Goal: Find specific page/section: Find specific page/section

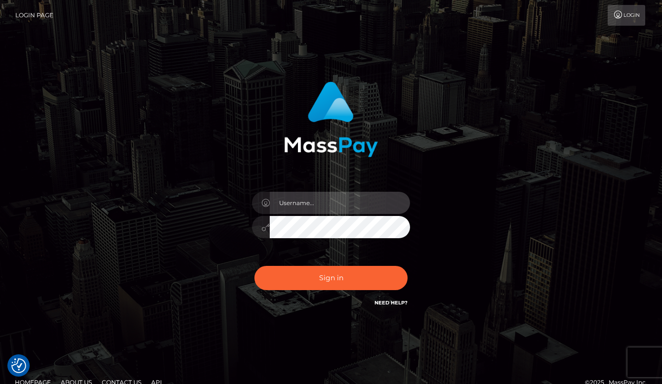
click at [330, 213] on input "text" at bounding box center [340, 203] width 140 height 22
type input "aluasupport"
click at [330, 278] on button "Sign in" at bounding box center [330, 278] width 153 height 24
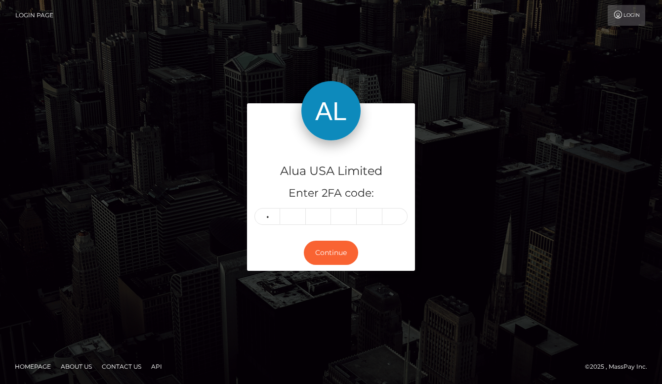
type input "6"
type input "1"
type input "2"
type input "4"
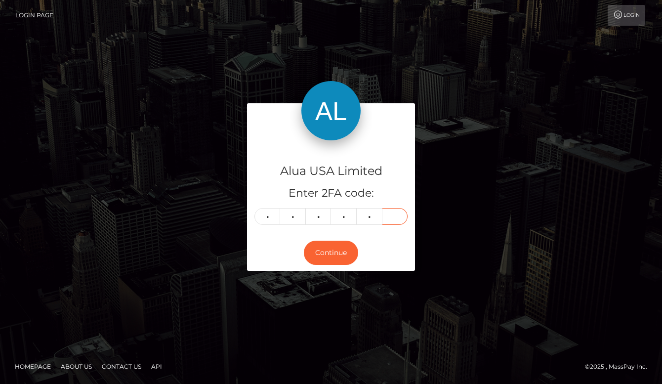
type input "2"
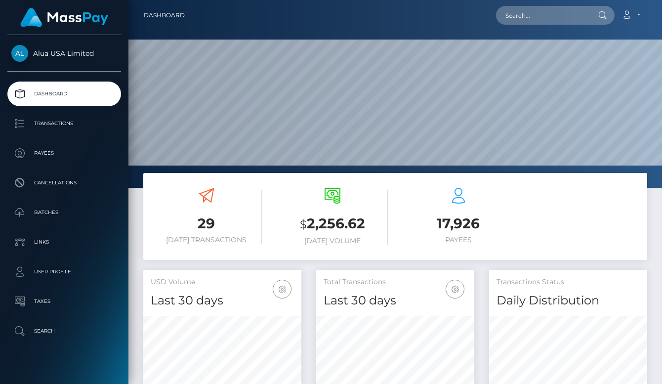
scroll to position [173, 158]
click at [528, 18] on input "text" at bounding box center [542, 15] width 93 height 19
paste input "68a835c73fee92ff930cf857"
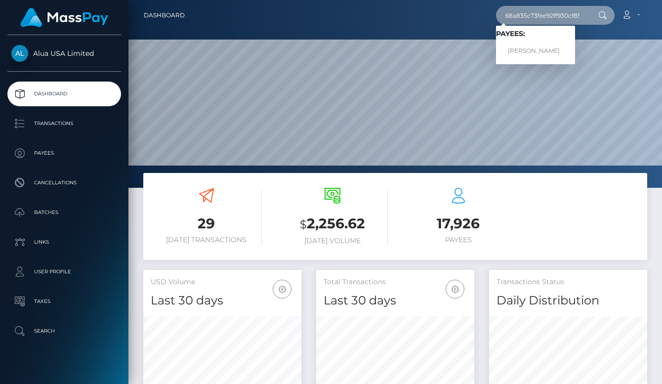
type input "68a835c73fee92ff930cf857"
click at [523, 41] on span "Payees: Lauren Arnold" at bounding box center [535, 45] width 79 height 31
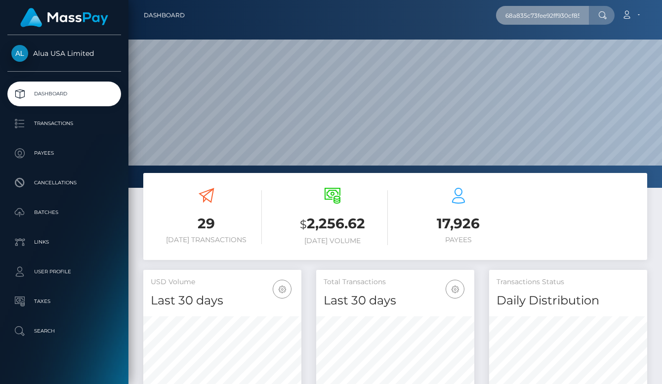
click at [531, 23] on input "68a835c73fee92ff930cf857" at bounding box center [542, 15] width 93 height 19
click at [538, 17] on input "68a835c73fee92ff930cf857" at bounding box center [542, 15] width 93 height 19
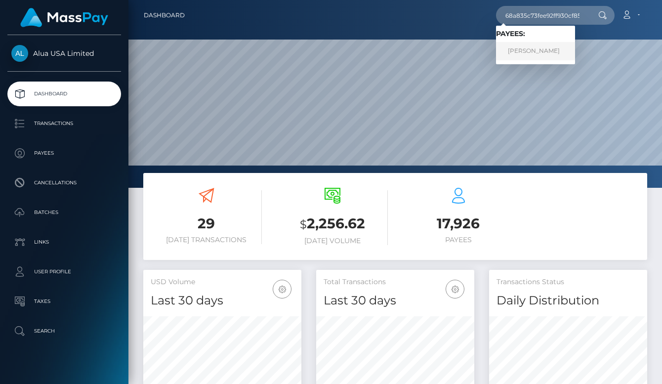
click at [532, 47] on link "Lauren Arnold" at bounding box center [535, 51] width 79 height 18
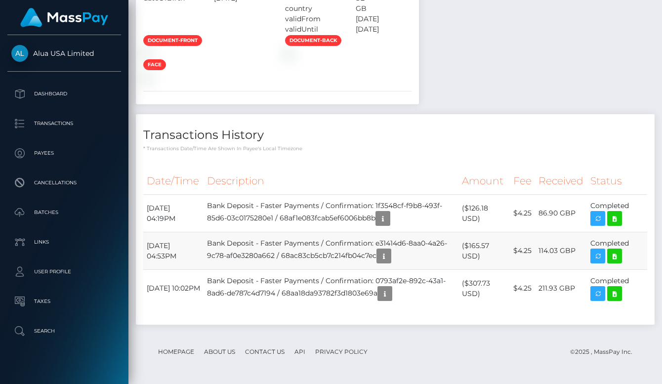
scroll to position [934, 0]
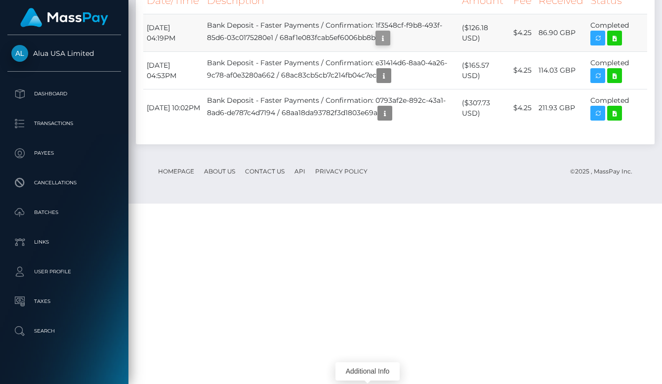
click at [377, 44] on icon "button" at bounding box center [383, 38] width 12 height 12
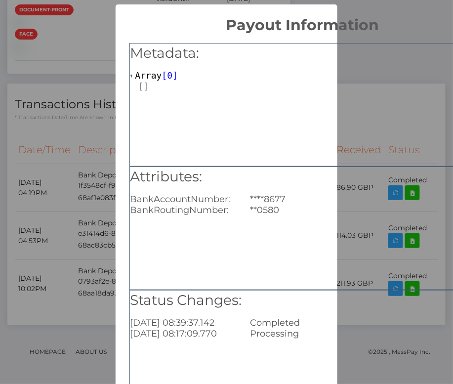
scroll to position [493797, 493784]
